Goal: Navigation & Orientation: Go to known website

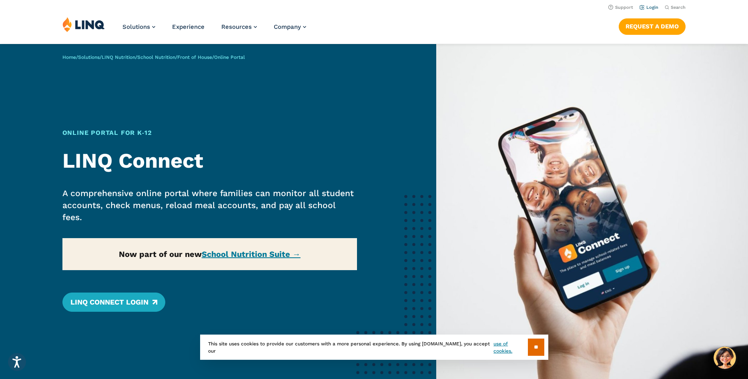
click at [650, 8] on link "Login" at bounding box center [649, 7] width 19 height 5
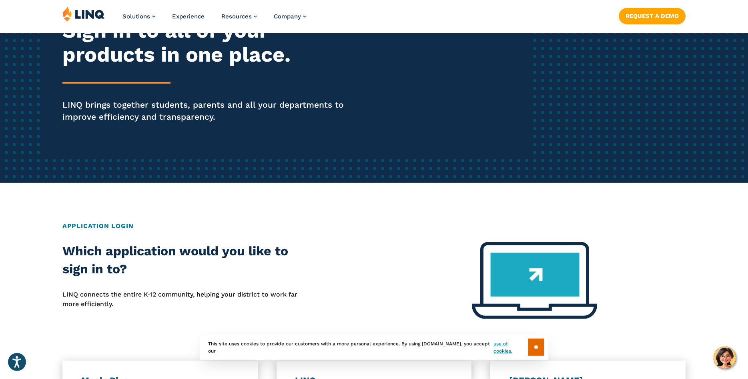
scroll to position [123, 0]
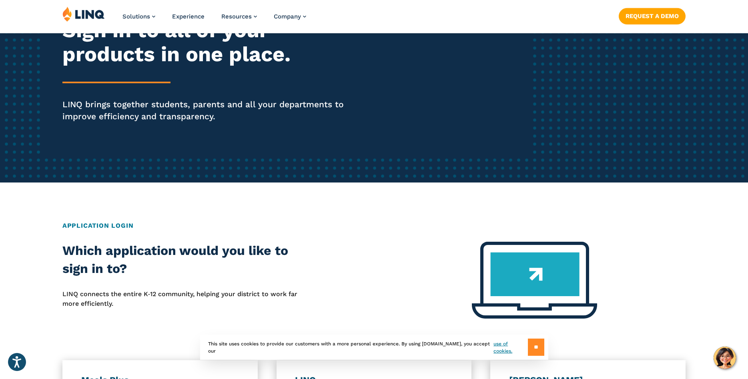
click at [532, 347] on input "**" at bounding box center [536, 347] width 16 height 17
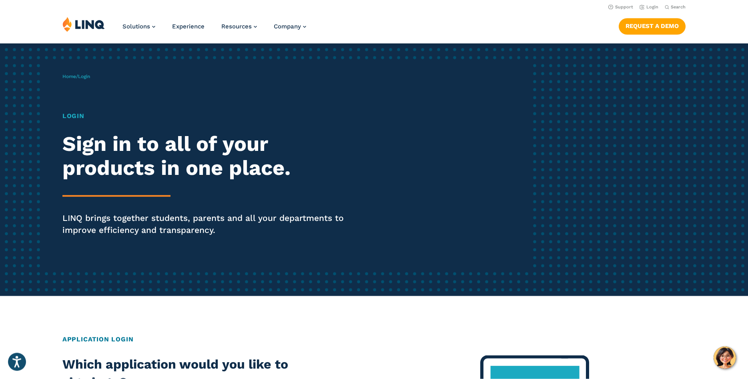
scroll to position [0, 0]
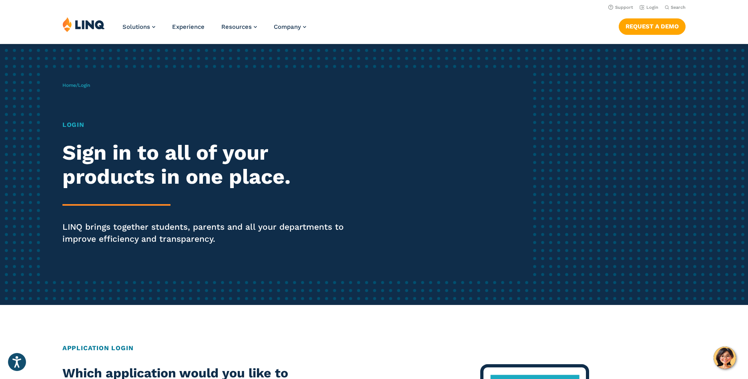
click at [88, 86] on span "Login" at bounding box center [84, 85] width 12 height 6
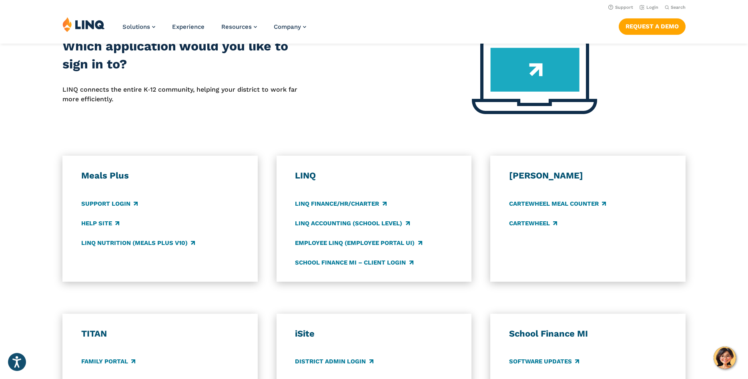
scroll to position [327, 0]
click at [652, 9] on link "Login" at bounding box center [649, 7] width 19 height 5
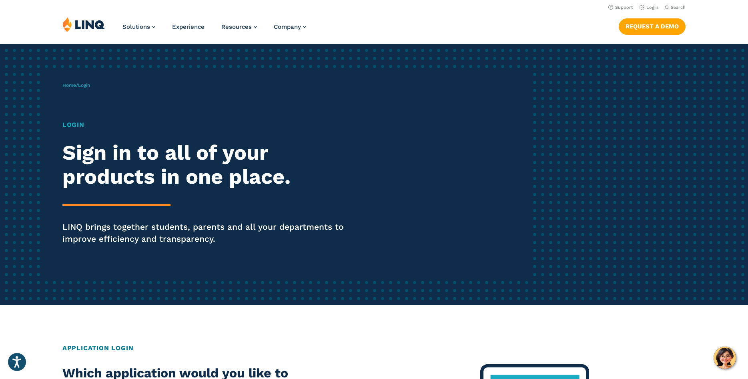
click at [75, 124] on h1 "Login" at bounding box center [206, 125] width 288 height 10
click at [85, 157] on h2 "Sign in to all of your products in one place." at bounding box center [206, 165] width 288 height 48
click at [85, 85] on span "Login" at bounding box center [84, 85] width 12 height 6
click at [340, 95] on div "Home / Login Login Sign in to all of your products in one place. LINQ brings to…" at bounding box center [296, 174] width 468 height 205
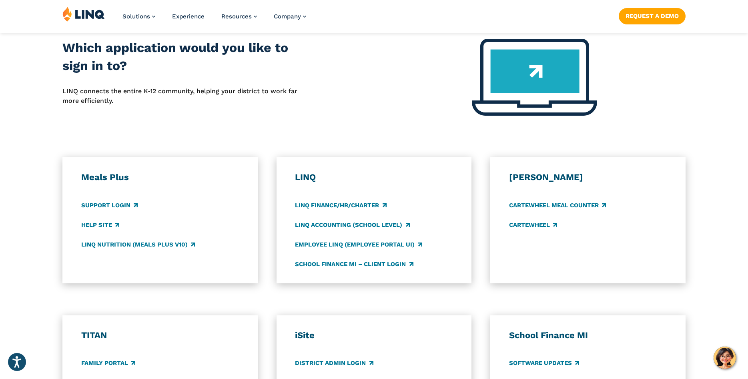
scroll to position [326, 0]
click at [99, 205] on link "Support Login" at bounding box center [109, 205] width 56 height 9
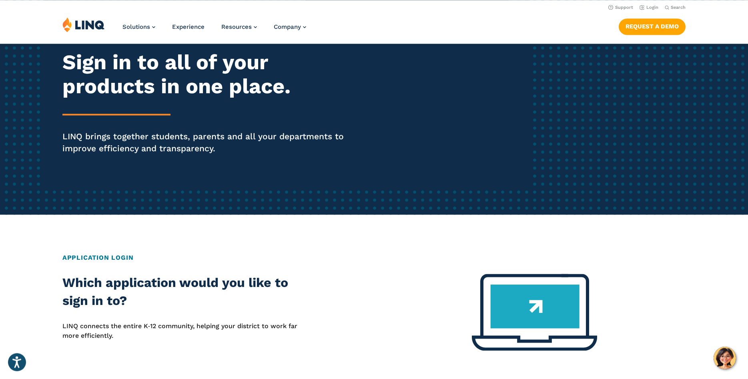
scroll to position [84, 0]
